Goal: Task Accomplishment & Management: Manage account settings

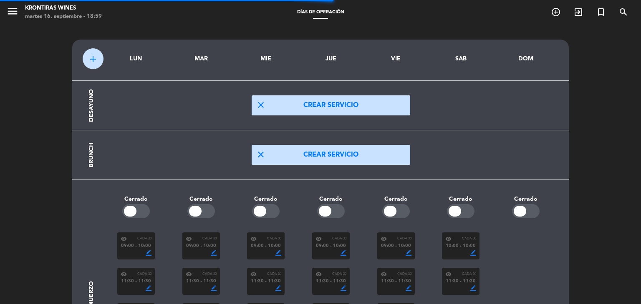
click at [13, 13] on icon "menu" at bounding box center [12, 11] width 13 height 13
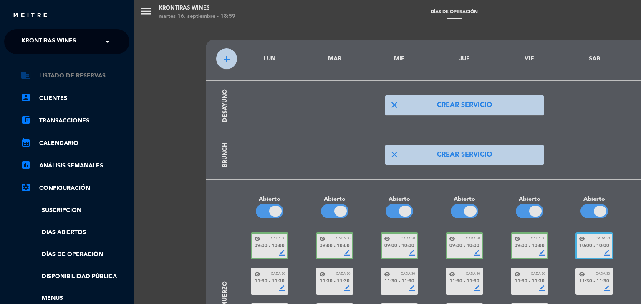
click at [69, 77] on link "chrome_reader_mode Listado de Reservas" at bounding box center [75, 76] width 108 height 10
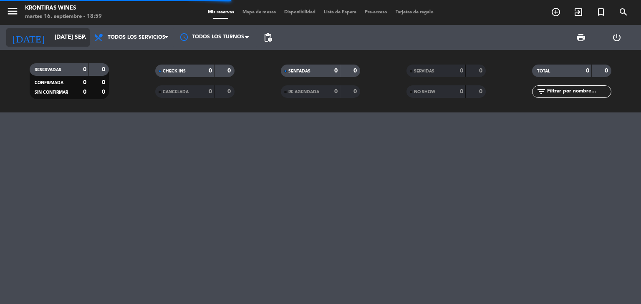
click at [74, 39] on input "[DATE] sep." at bounding box center [89, 37] width 79 height 15
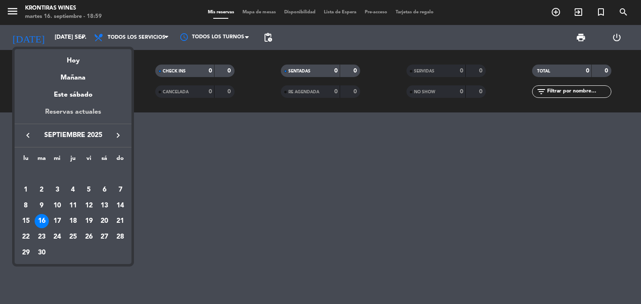
click at [87, 111] on div "Reservas actuales" at bounding box center [73, 115] width 117 height 17
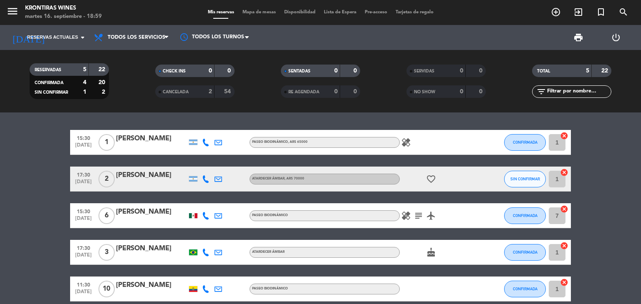
click at [155, 183] on div at bounding box center [151, 184] width 71 height 7
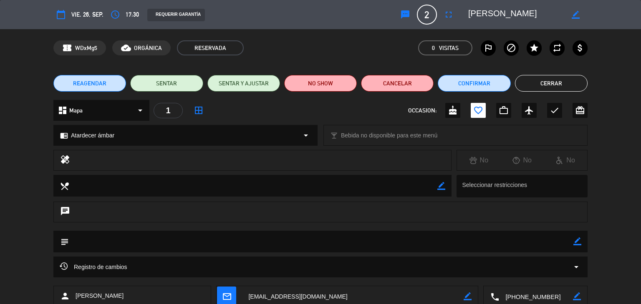
click at [306, 134] on icon "arrow_drop_down" at bounding box center [306, 136] width 10 height 10
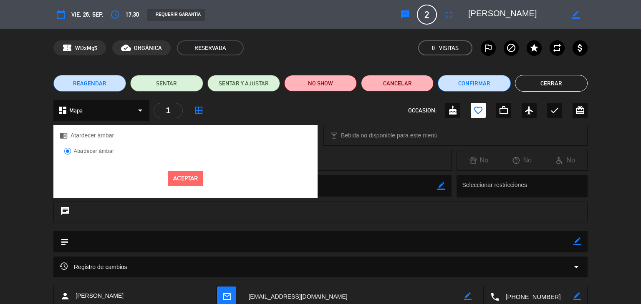
click at [306, 134] on div "chrome_reader_mode Atardecer ámbar" at bounding box center [185, 135] width 264 height 21
click at [290, 111] on div "dashboard Mapa arrow_drop_down 1 border_all OCCASION: cake favorite_border work…" at bounding box center [320, 110] width 534 height 21
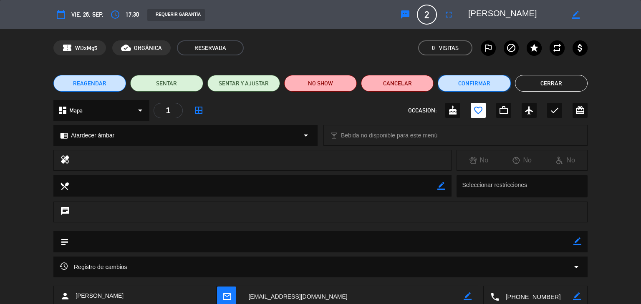
click at [474, 84] on button "Confirmar" at bounding box center [474, 83] width 73 height 17
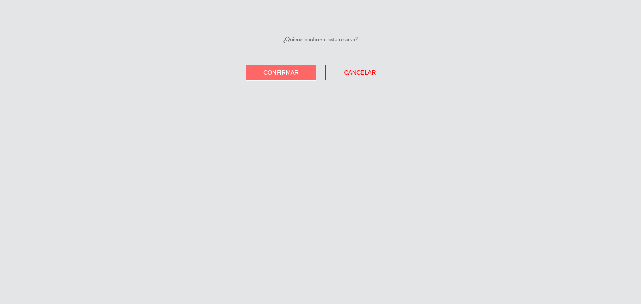
click at [276, 78] on button "Confirmar" at bounding box center [281, 72] width 70 height 15
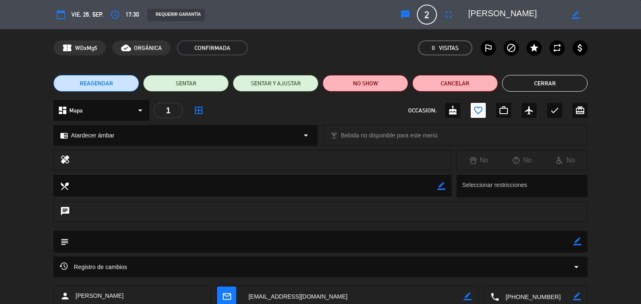
click at [528, 88] on button "Cerrar" at bounding box center [544, 83] width 85 height 17
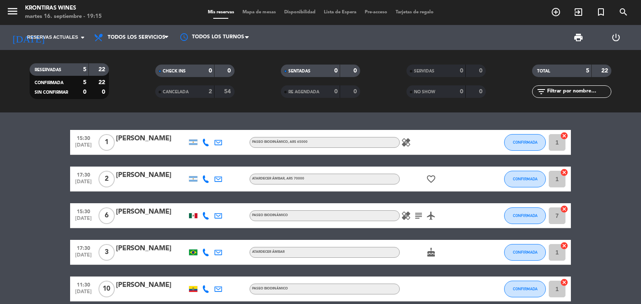
scroll to position [39, 0]
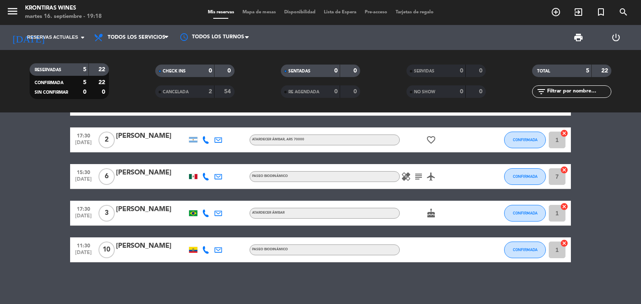
click at [165, 251] on div "[PERSON_NAME]" at bounding box center [151, 246] width 71 height 11
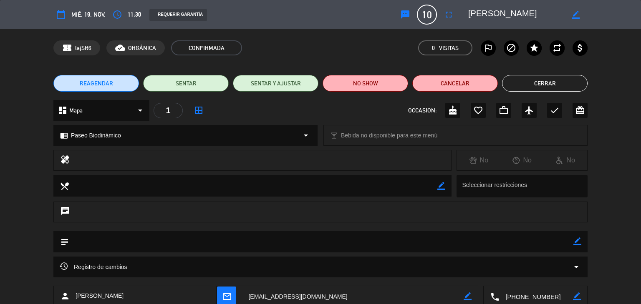
click at [564, 85] on button "Cerrar" at bounding box center [544, 83] width 85 height 17
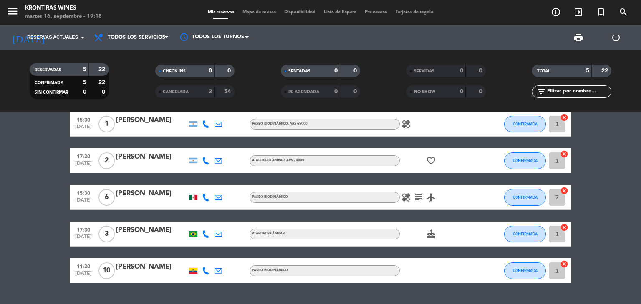
scroll to position [0, 0]
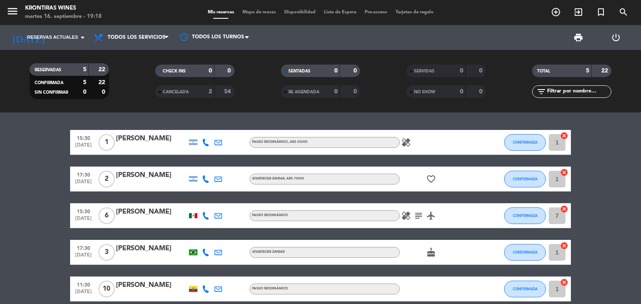
click at [555, 218] on input "7" at bounding box center [556, 216] width 17 height 17
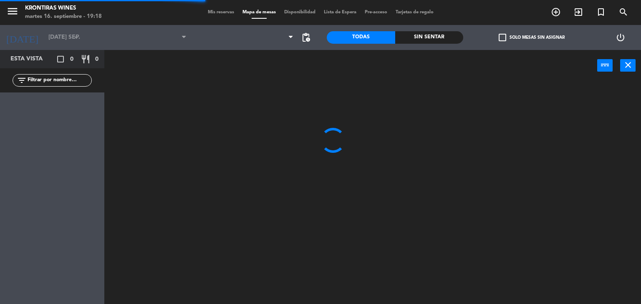
type input "lun. [DATE]"
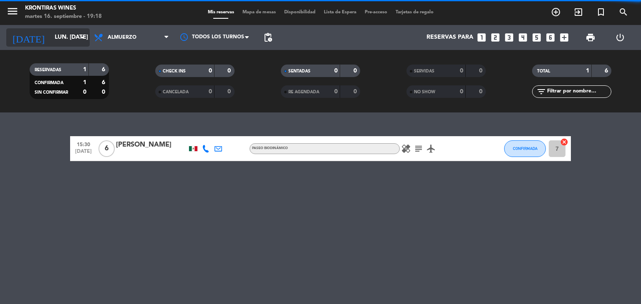
click at [62, 43] on input "lun. [DATE]" at bounding box center [89, 37] width 79 height 15
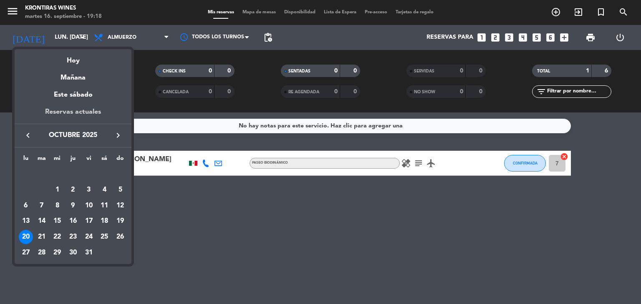
click at [77, 113] on div "Reservas actuales" at bounding box center [73, 115] width 117 height 17
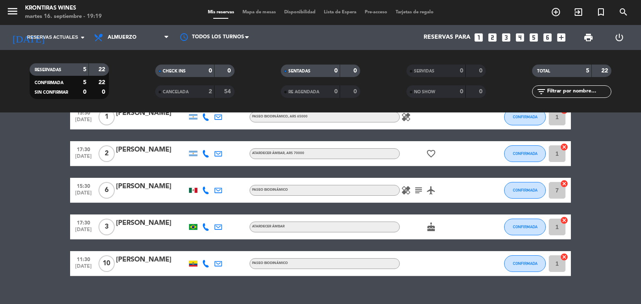
scroll to position [39, 0]
